Goal: Find contact information: Find contact information

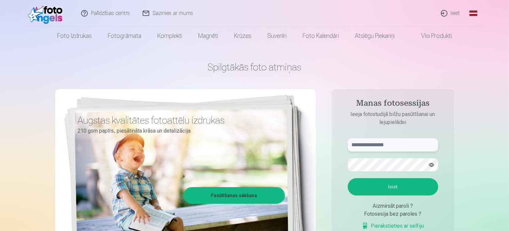
click at [402, 147] on input "text" at bounding box center [393, 144] width 90 height 13
type input "**********"
click at [386, 188] on button "Ieiet" at bounding box center [393, 186] width 90 height 17
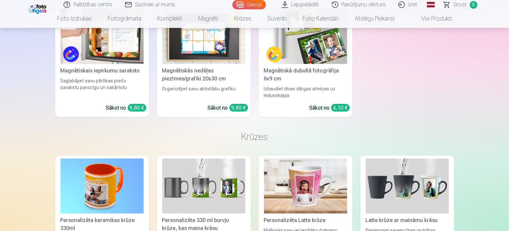
scroll to position [3541, 0]
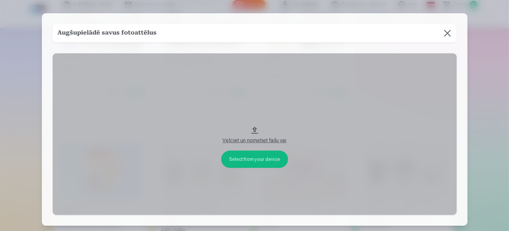
scroll to position [3552, 0]
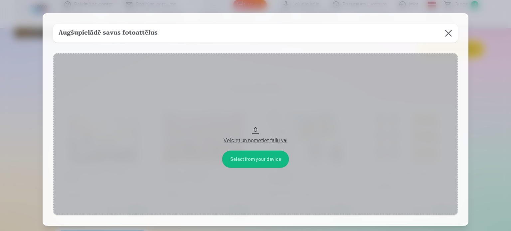
click at [450, 31] on button at bounding box center [448, 33] width 19 height 19
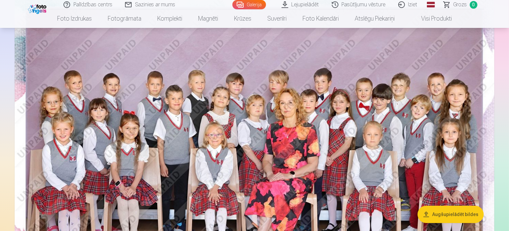
scroll to position [0, 0]
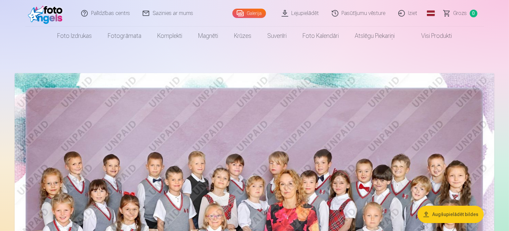
click at [309, 12] on link "Lejupielādēt" at bounding box center [301, 13] width 50 height 27
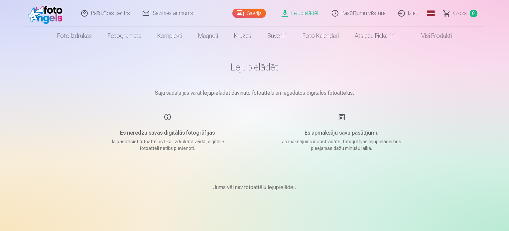
click at [437, 36] on link "Visi produkti" at bounding box center [431, 36] width 57 height 19
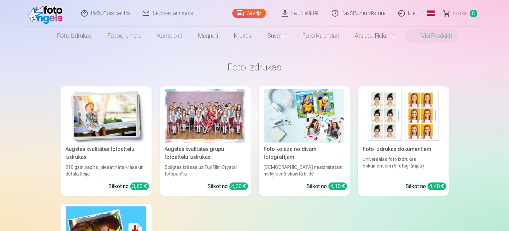
click at [260, 12] on link "Galerija" at bounding box center [250, 13] width 34 height 9
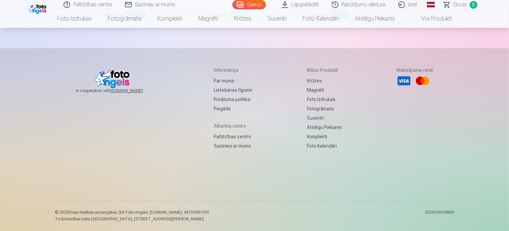
scroll to position [5519, 0]
click at [150, 3] on link "Sazinies ar mums" at bounding box center [150, 4] width 63 height 9
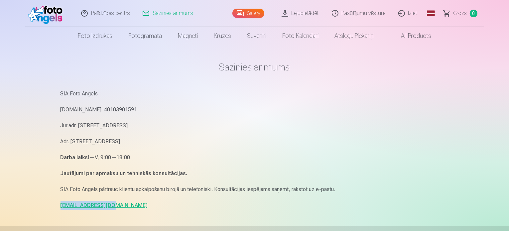
drag, startPoint x: 110, startPoint y: 207, endPoint x: 56, endPoint y: 208, distance: 54.6
click at [56, 208] on div "Sazinies ar mums SIA Foto Angels [DOMAIN_NAME]. 40103901591 Jur.adr. [STREET_AD…" at bounding box center [254, 204] width 399 height 409
copy link "[EMAIL_ADDRESS][DOMAIN_NAME]"
click at [112, 12] on link "Palīdzības centrs" at bounding box center [106, 13] width 62 height 27
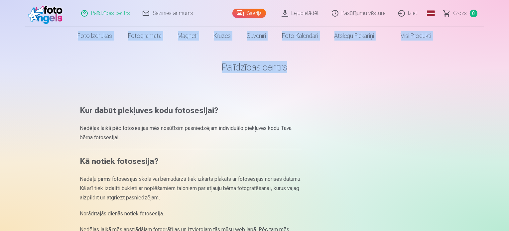
drag, startPoint x: 509, startPoint y: 26, endPoint x: 510, endPoint y: 79, distance: 53.2
click at [509, 79] on html "Palīdzības centrs Sazinies ar mums Galerija Lejupielādēt Pasūtījumu vēsture Izi…" at bounding box center [254, 115] width 509 height 231
click at [456, 11] on span "Grozs" at bounding box center [461, 13] width 14 height 8
